Goal: Check status: Check status

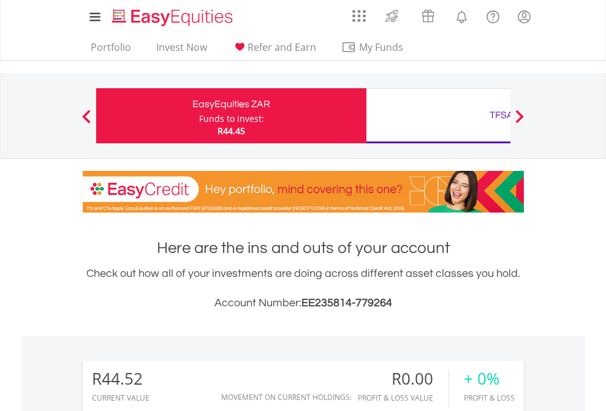
scroll to position [118, 192]
click at [199, 116] on div "Funds to invest:" at bounding box center [231, 119] width 65 height 12
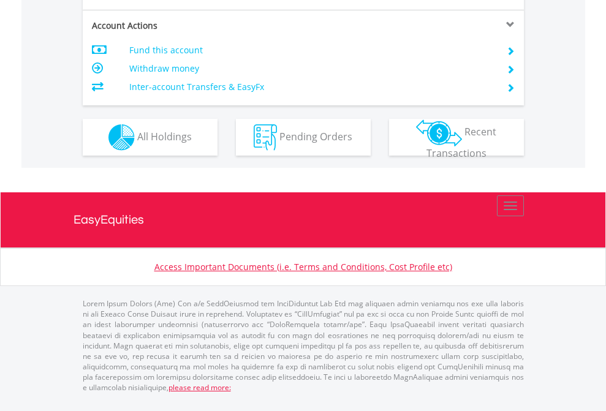
scroll to position [1150, 0]
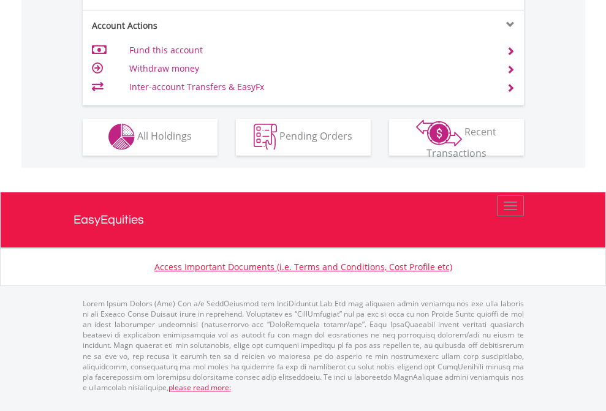
scroll to position [1146, 0]
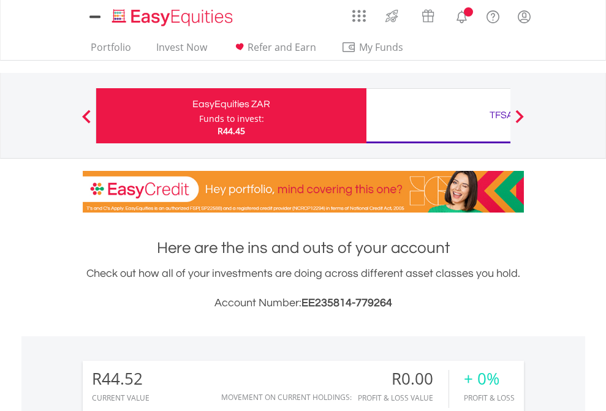
scroll to position [118, 192]
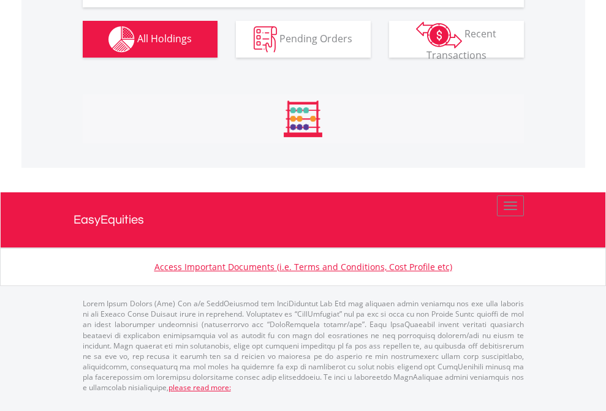
scroll to position [1242, 0]
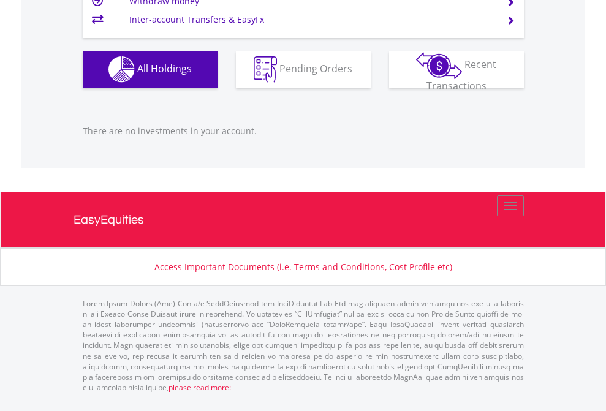
scroll to position [118, 192]
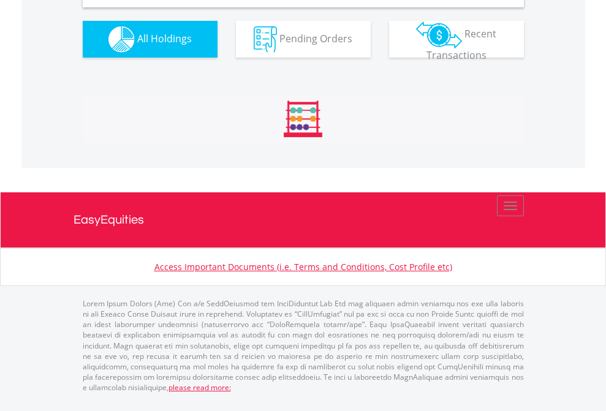
scroll to position [1184, 0]
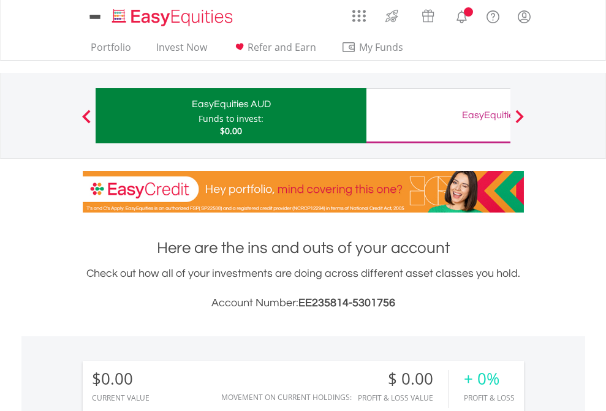
scroll to position [118, 192]
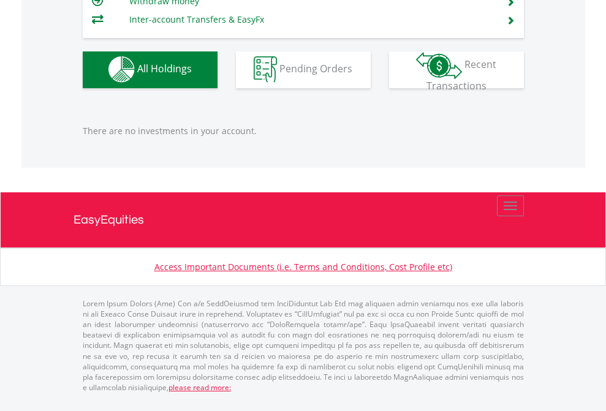
scroll to position [1213, 0]
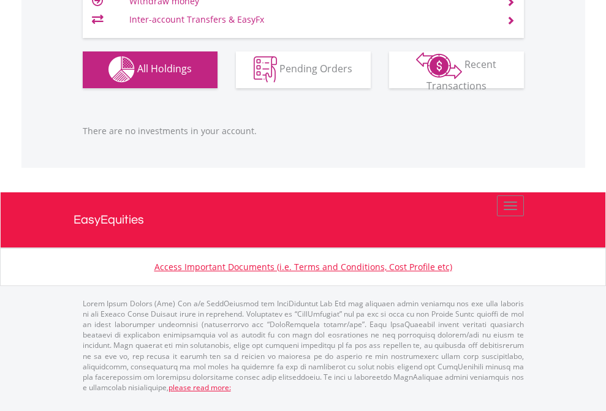
scroll to position [118, 192]
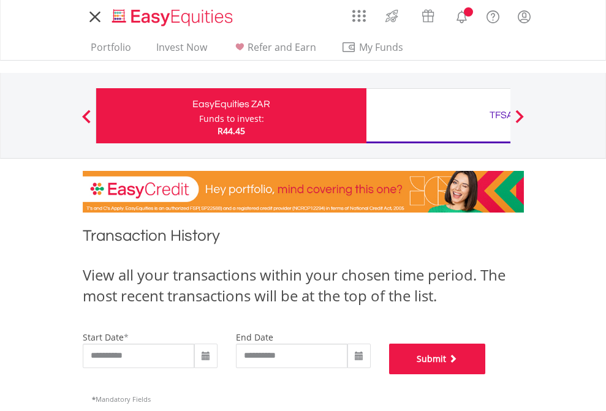
click at [486, 374] on button "Submit" at bounding box center [437, 359] width 97 height 31
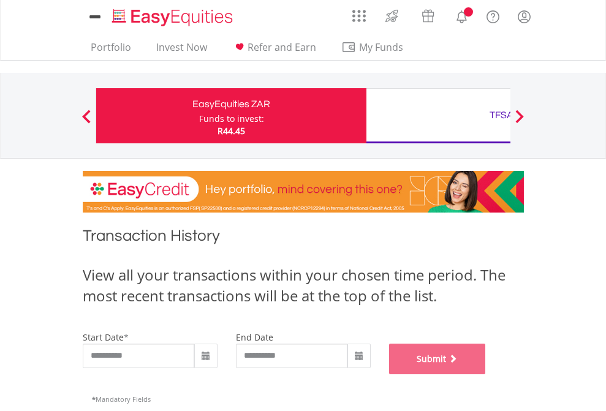
scroll to position [497, 0]
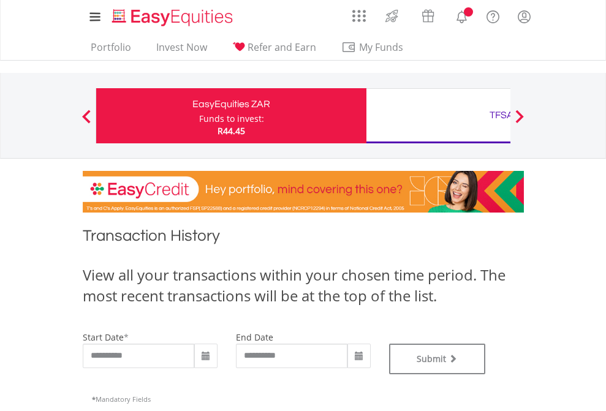
click at [438, 116] on div "TFSA" at bounding box center [502, 115] width 256 height 17
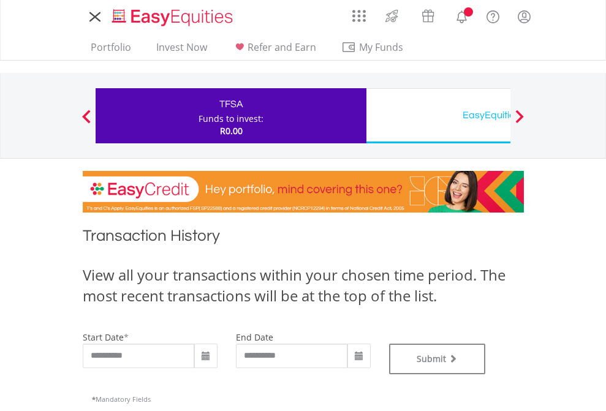
type input "**********"
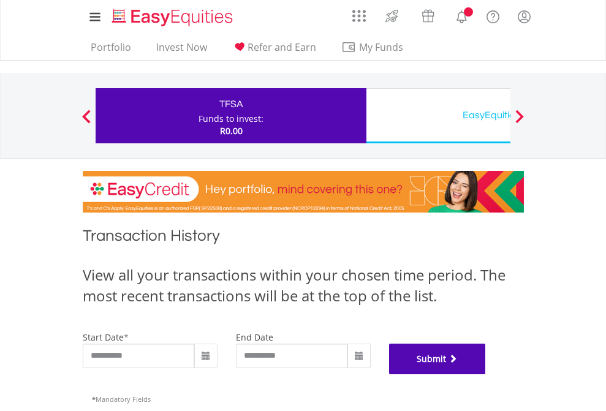
click at [486, 374] on button "Submit" at bounding box center [437, 359] width 97 height 31
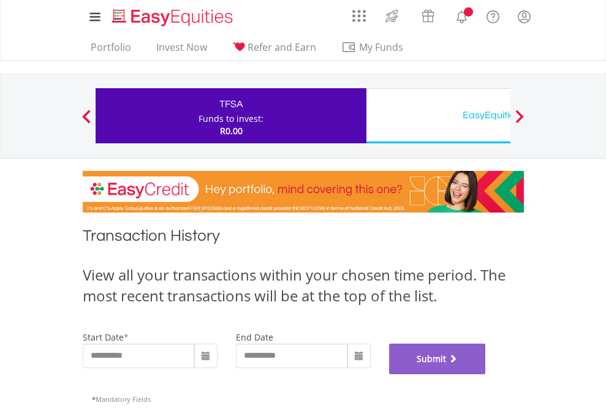
scroll to position [497, 0]
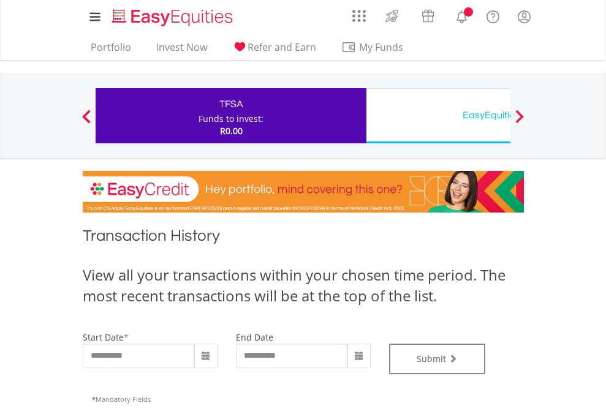
click at [438, 116] on div "EasyEquities USD" at bounding box center [502, 115] width 256 height 17
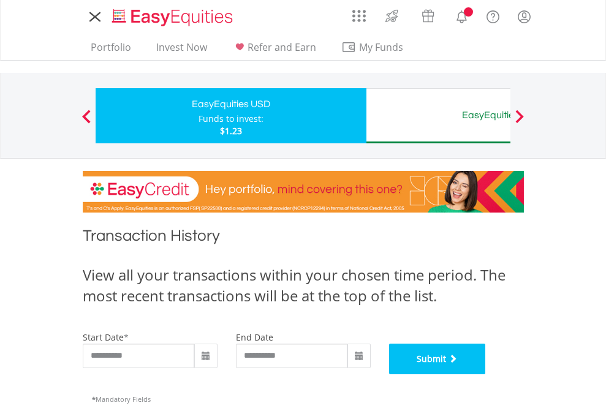
click at [486, 374] on button "Submit" at bounding box center [437, 359] width 97 height 31
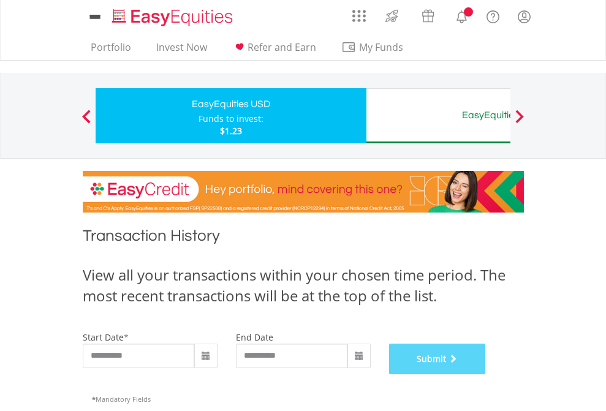
scroll to position [497, 0]
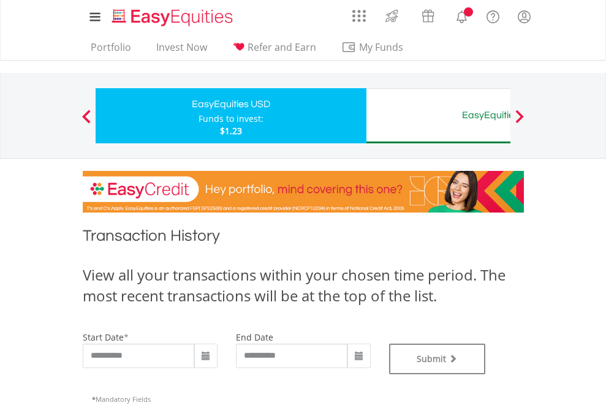
click at [438, 116] on div "EasyEquities AUD" at bounding box center [502, 115] width 256 height 17
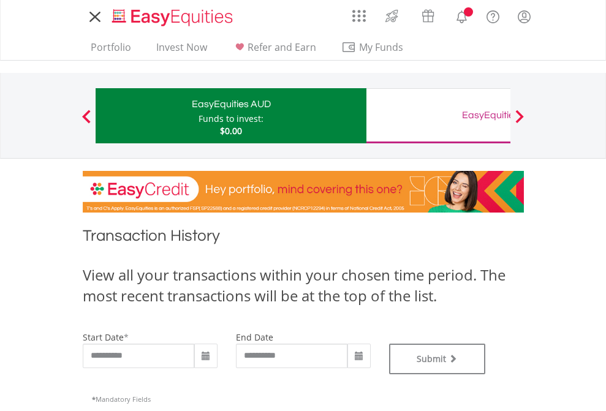
type input "**********"
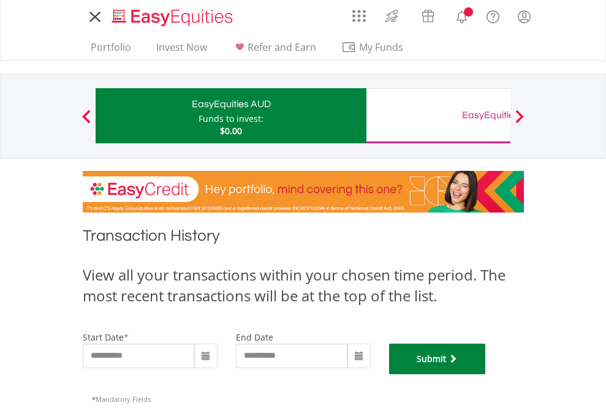
click at [486, 374] on button "Submit" at bounding box center [437, 359] width 97 height 31
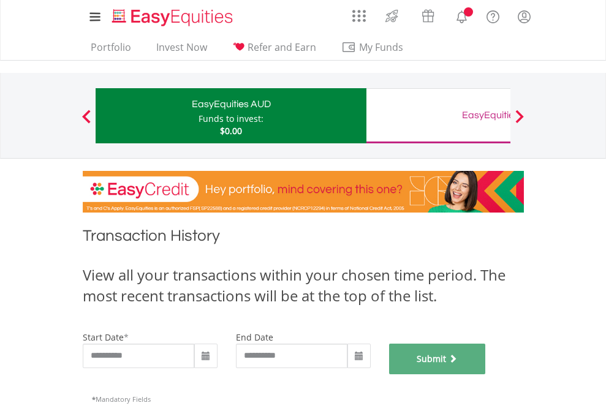
scroll to position [497, 0]
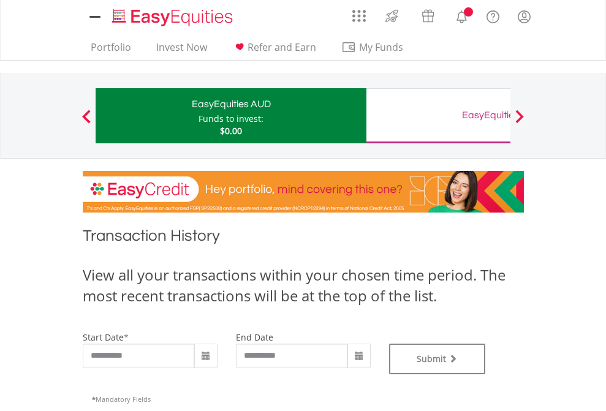
click at [438, 116] on div "EasyEquities GBP" at bounding box center [502, 115] width 256 height 17
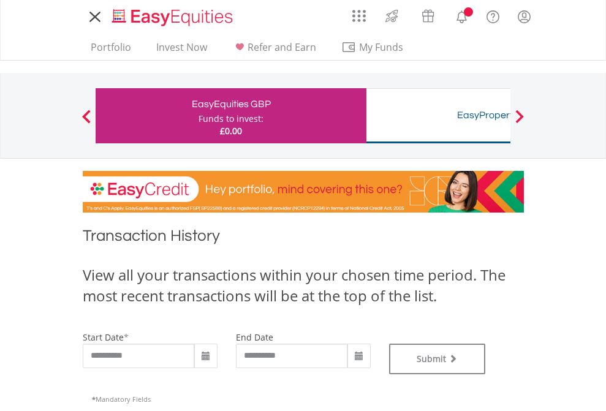
type input "**********"
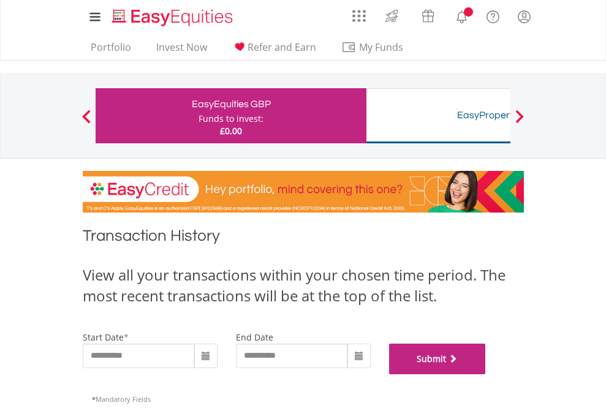
click at [486, 374] on button "Submit" at bounding box center [437, 359] width 97 height 31
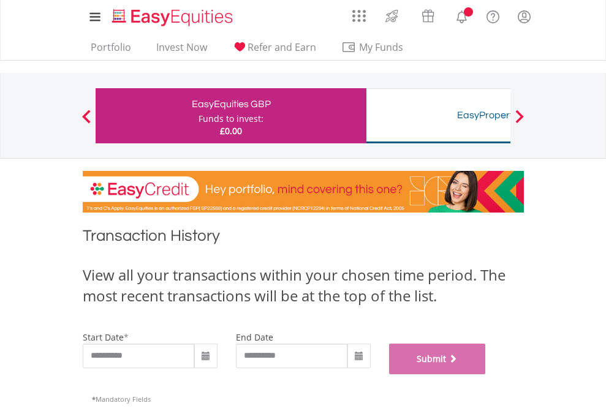
scroll to position [497, 0]
